Goal: Find specific page/section: Find specific page/section

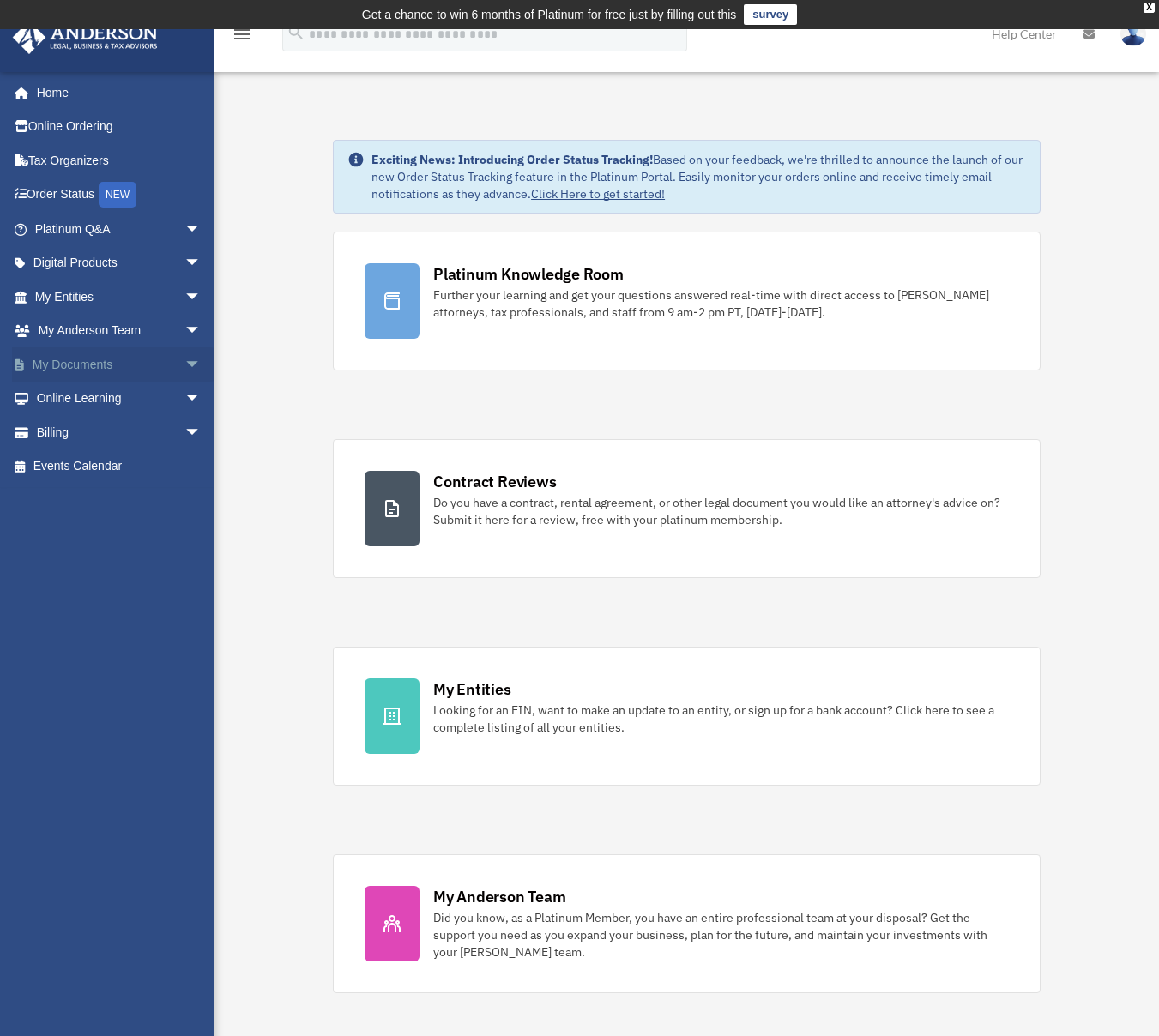
click at [106, 372] on link "My Documents arrow_drop_down" at bounding box center [119, 364] width 215 height 35
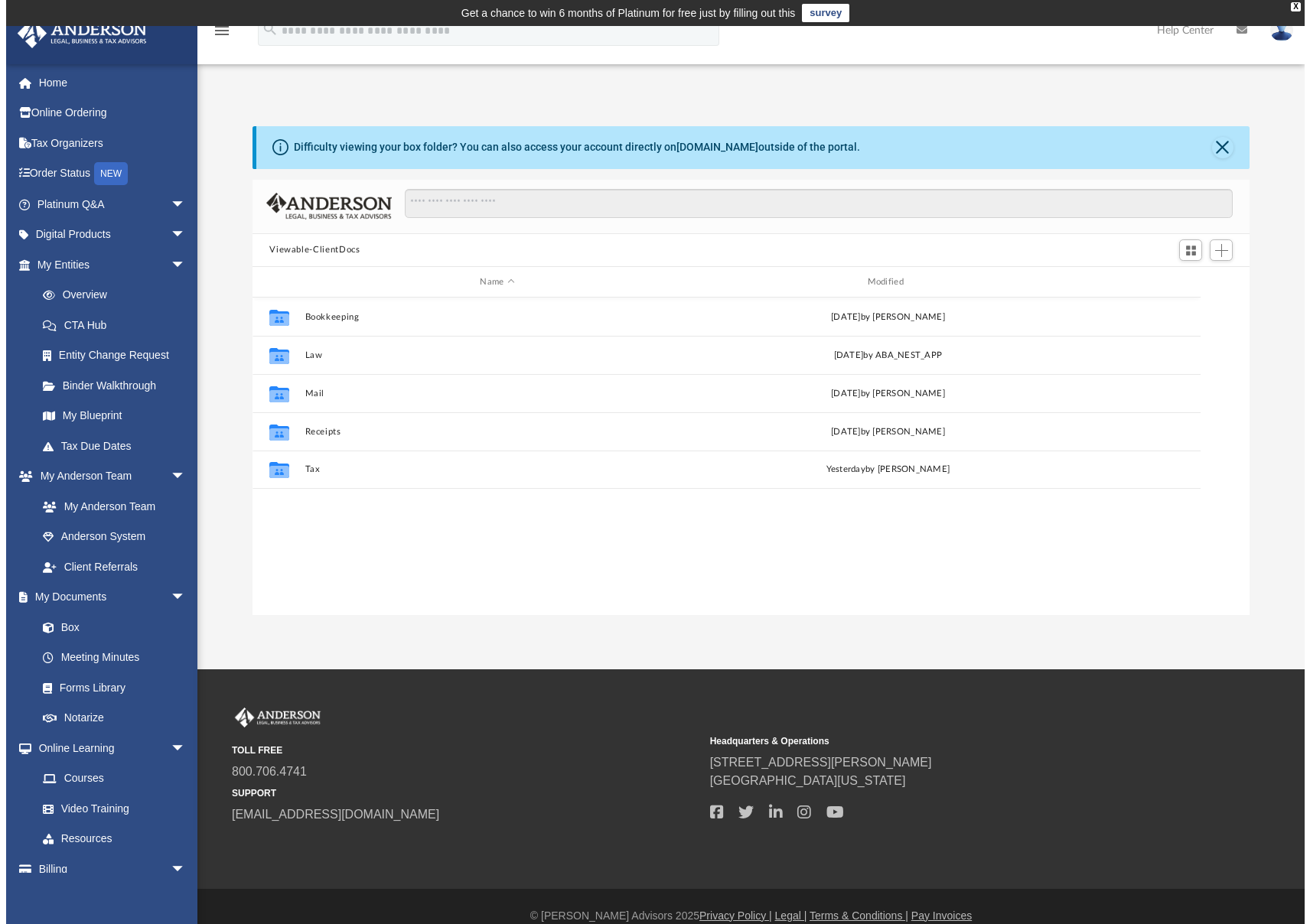
scroll to position [336, 995]
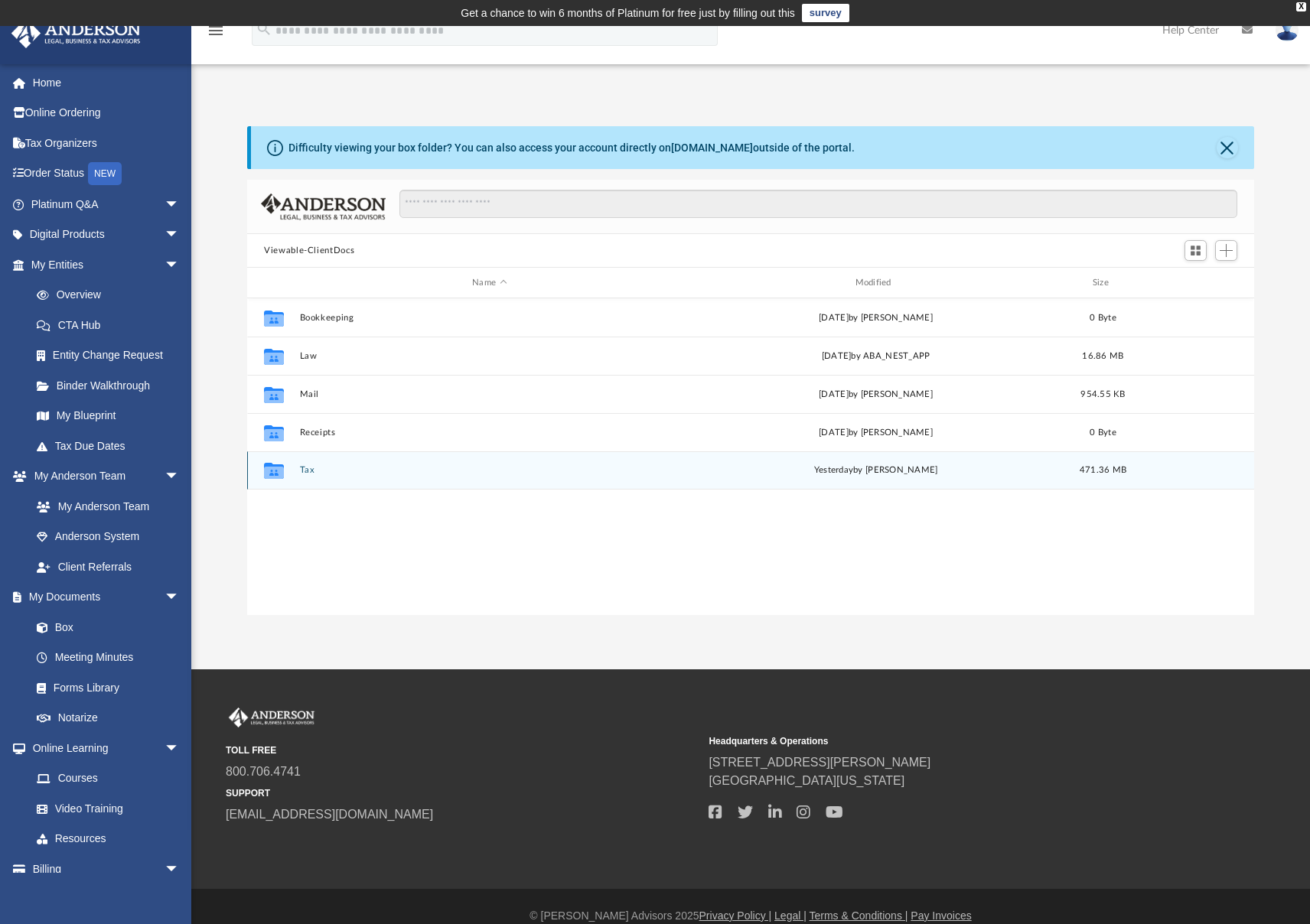
click at [306, 473] on button "Tax" at bounding box center [490, 470] width 380 height 10
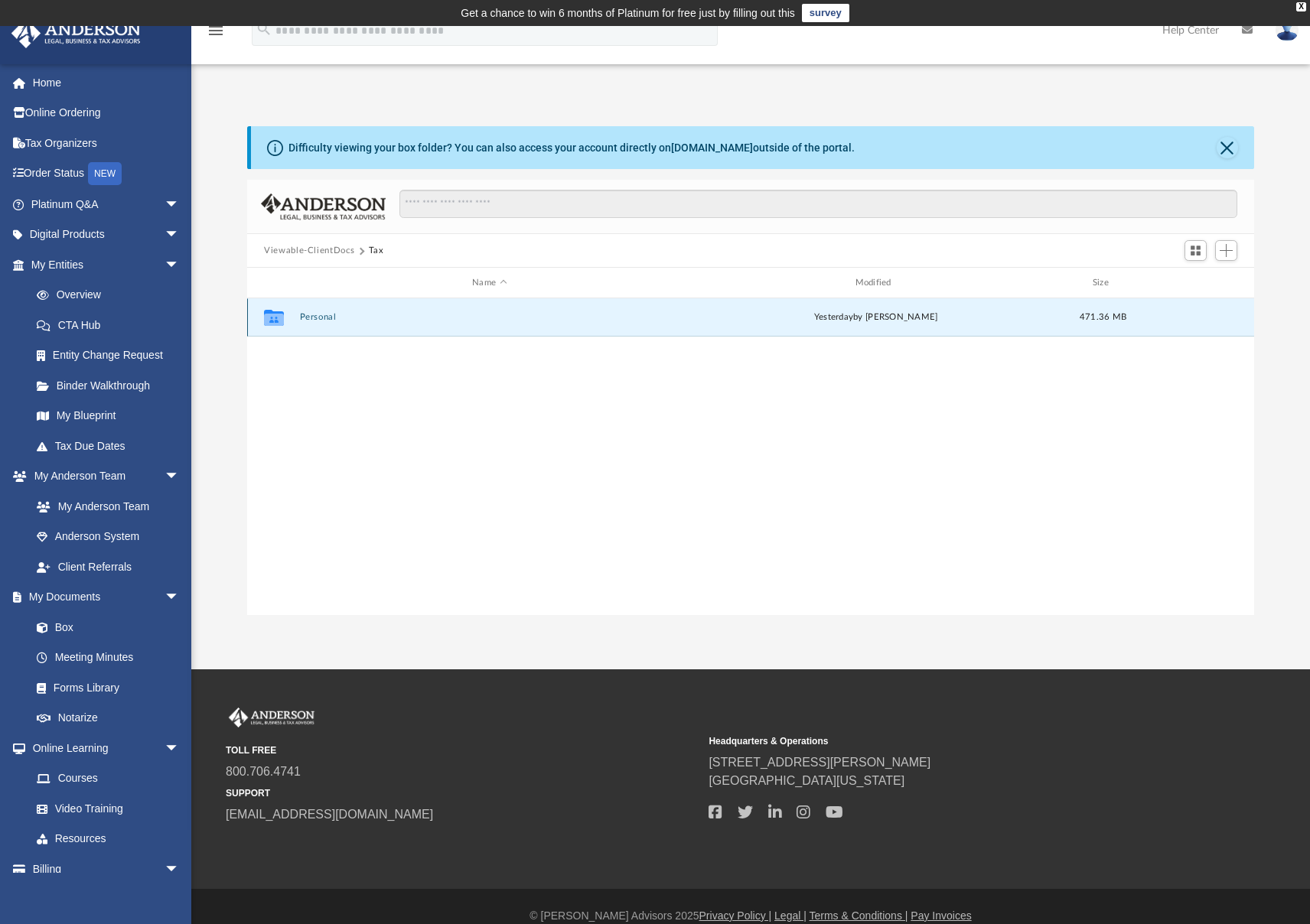
click at [329, 316] on button "Personal" at bounding box center [490, 316] width 380 height 10
